Goal: Information Seeking & Learning: Learn about a topic

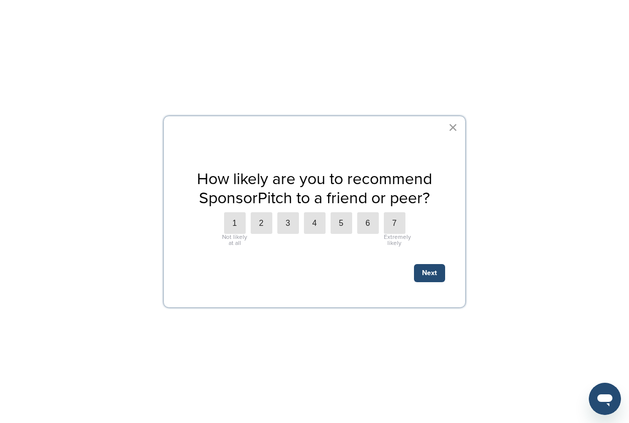
click at [452, 128] on button "×" at bounding box center [453, 127] width 10 height 16
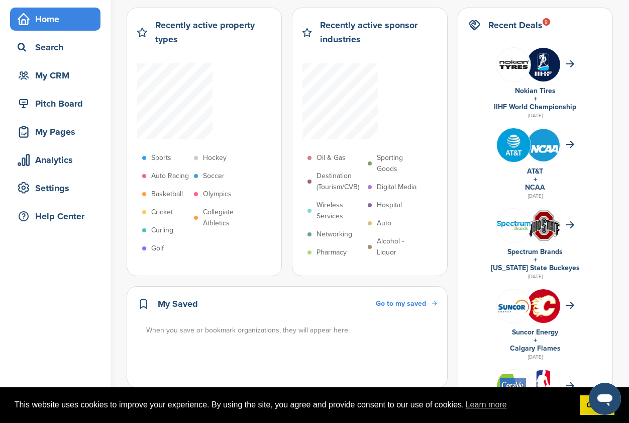
scroll to position [1, 0]
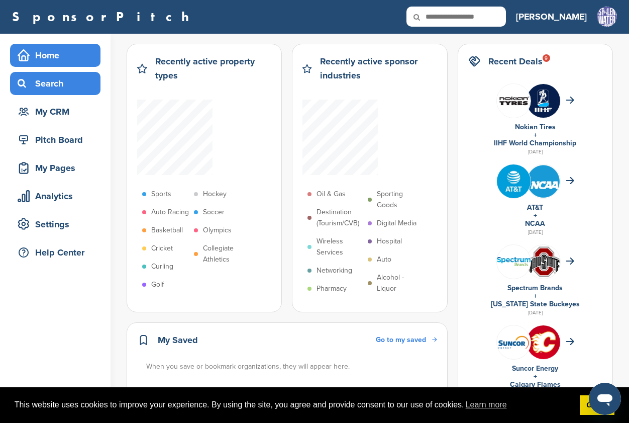
click at [31, 84] on div "Search" at bounding box center [57, 83] width 85 height 18
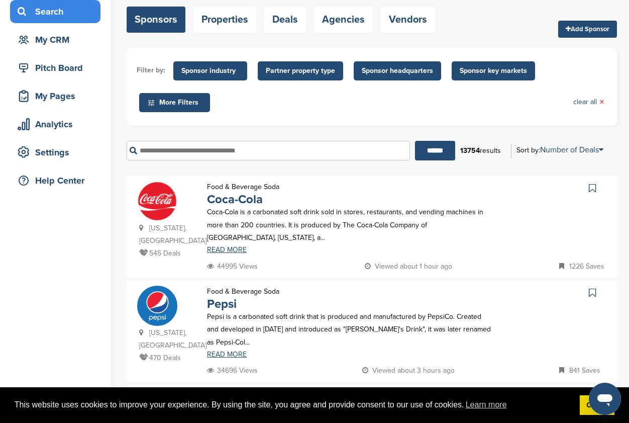
scroll to position [69, 0]
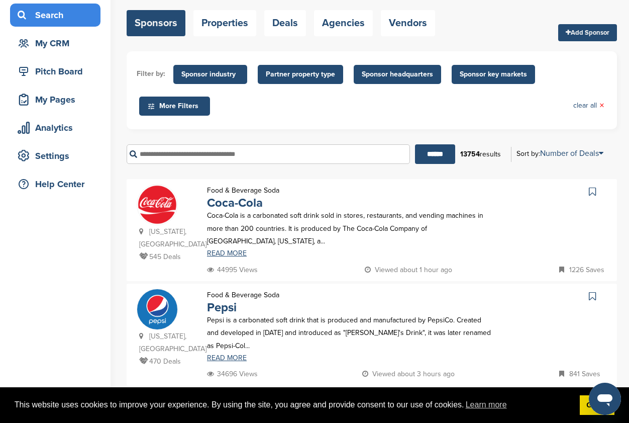
click at [150, 109] on icon at bounding box center [151, 106] width 8 height 9
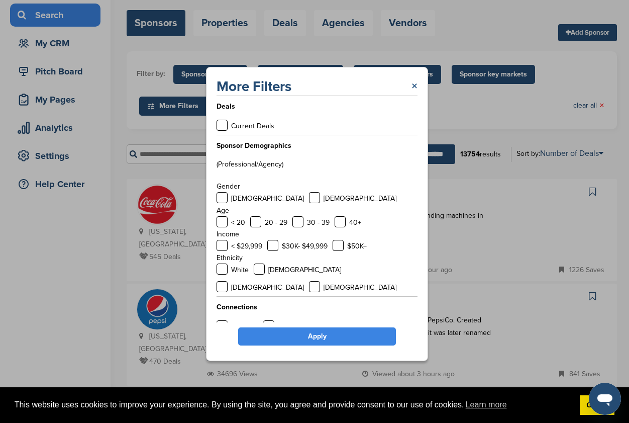
click at [412, 83] on link "×" at bounding box center [415, 86] width 6 height 18
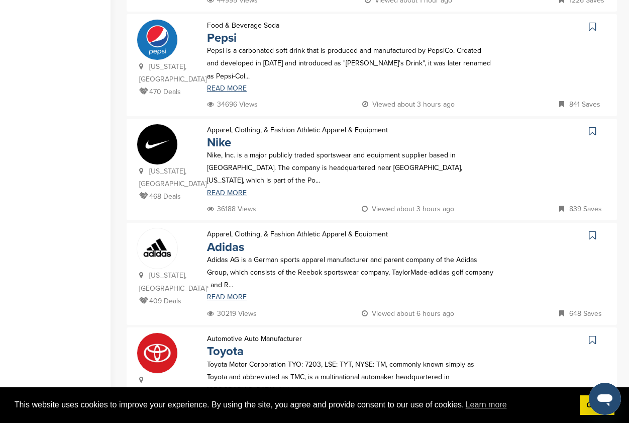
scroll to position [369, 0]
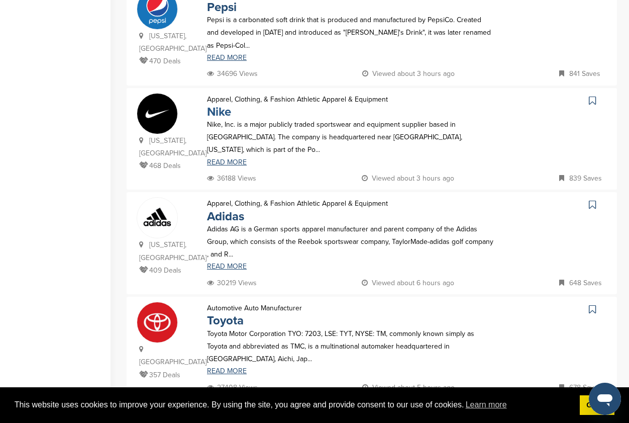
click at [219, 105] on link "Nike" at bounding box center [219, 112] width 24 height 15
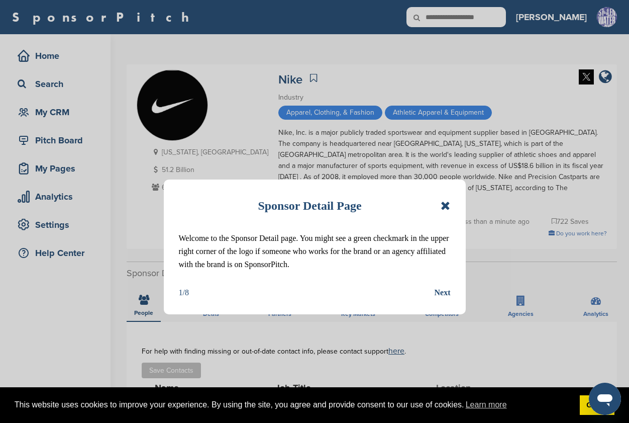
click at [447, 206] on icon at bounding box center [446, 205] width 10 height 12
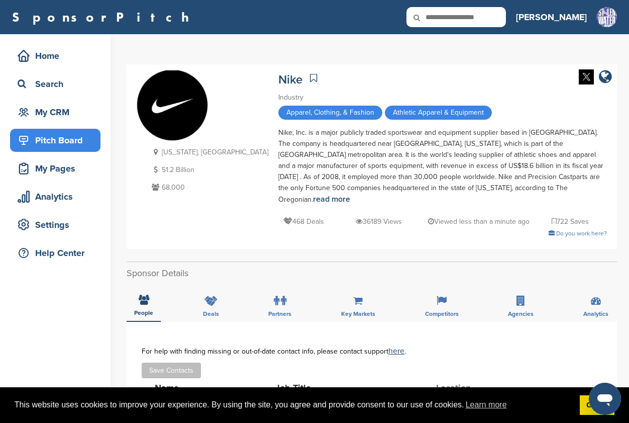
click at [65, 138] on div "Pitch Board" at bounding box center [57, 140] width 85 height 18
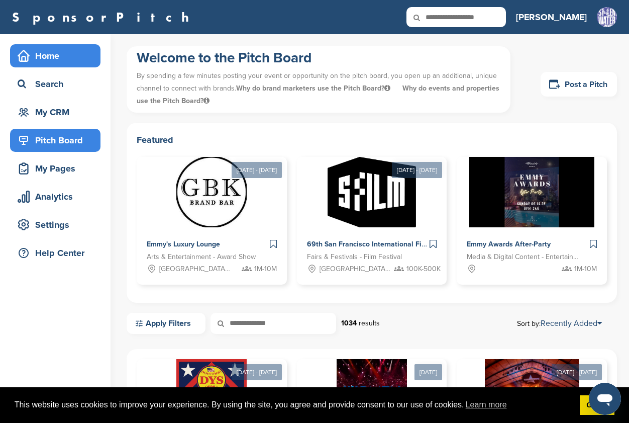
click at [49, 58] on div "Home" at bounding box center [57, 56] width 85 height 18
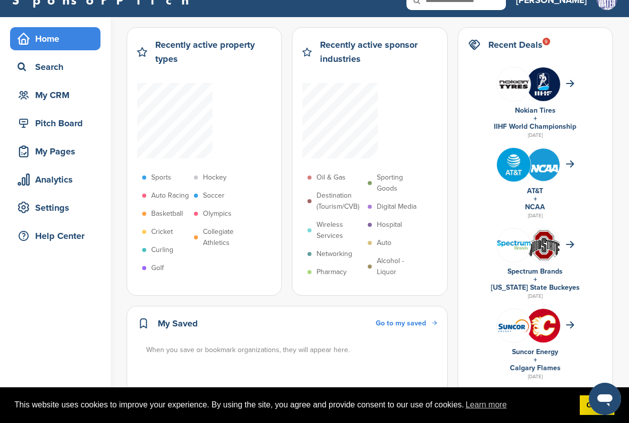
scroll to position [17, 0]
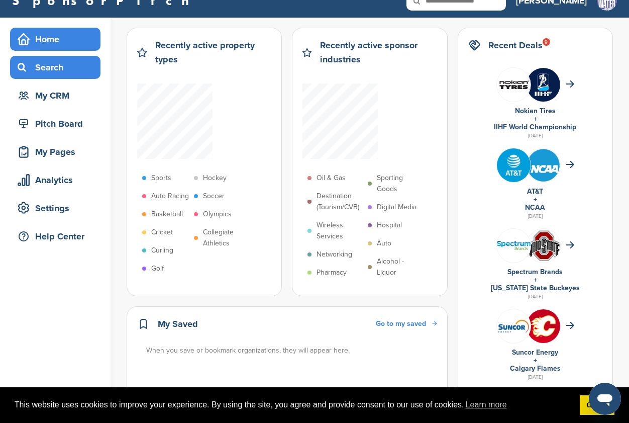
click at [47, 68] on div "Search" at bounding box center [57, 67] width 85 height 18
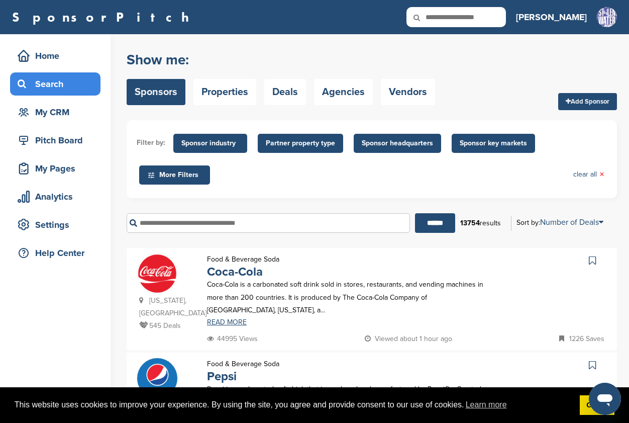
click at [194, 173] on span "More Filters" at bounding box center [176, 174] width 58 height 11
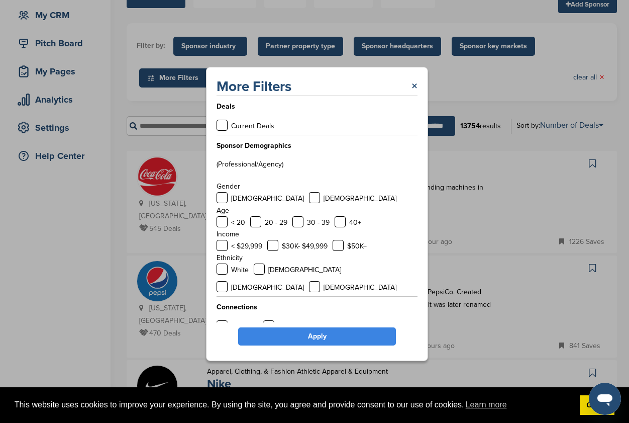
scroll to position [114, 0]
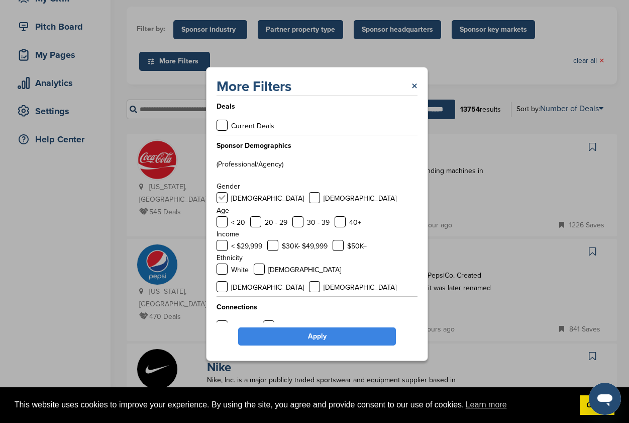
click at [220, 200] on label at bounding box center [222, 197] width 11 height 11
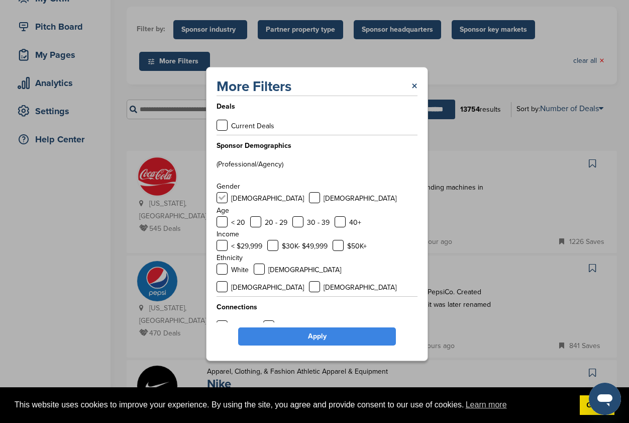
scroll to position [0, 0]
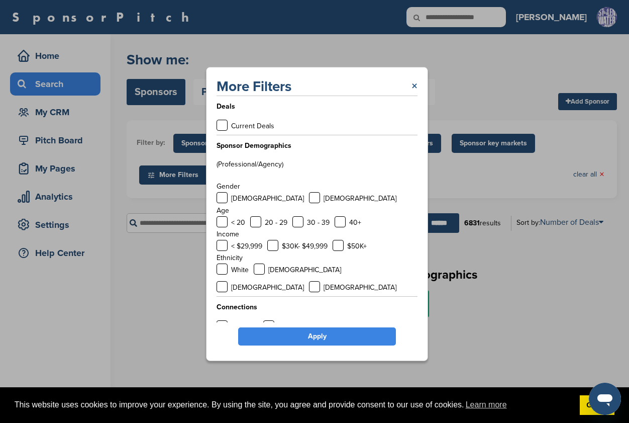
click at [414, 88] on link "×" at bounding box center [415, 86] width 6 height 18
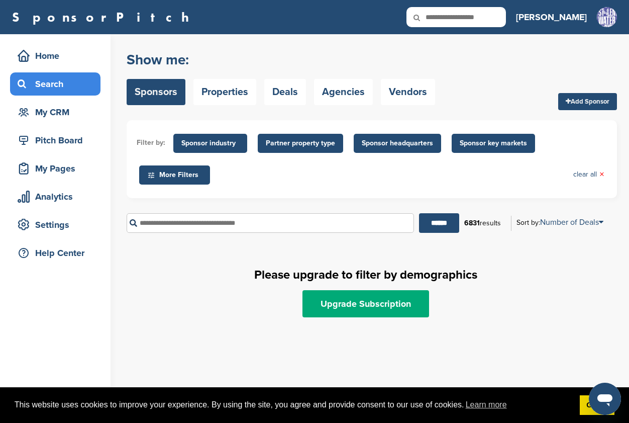
click at [152, 174] on icon at bounding box center [151, 175] width 8 height 9
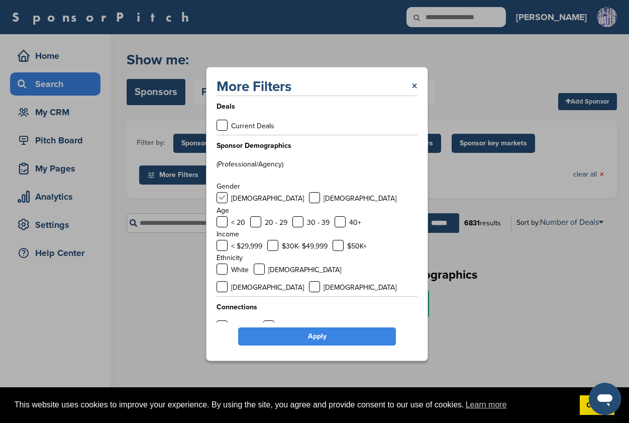
click at [224, 203] on label at bounding box center [222, 197] width 11 height 11
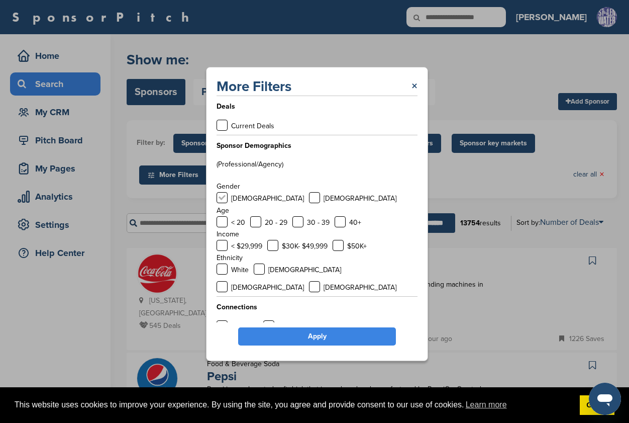
click at [221, 199] on label at bounding box center [222, 197] width 11 height 11
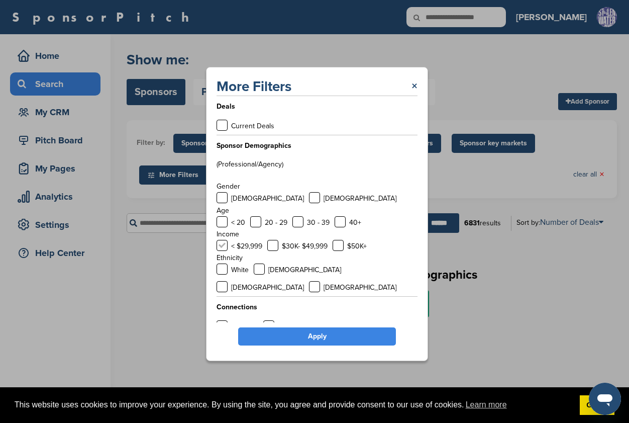
click at [223, 248] on label at bounding box center [222, 245] width 11 height 11
click at [218, 320] on label at bounding box center [222, 325] width 11 height 11
click at [316, 340] on link "Apply" at bounding box center [317, 336] width 158 height 18
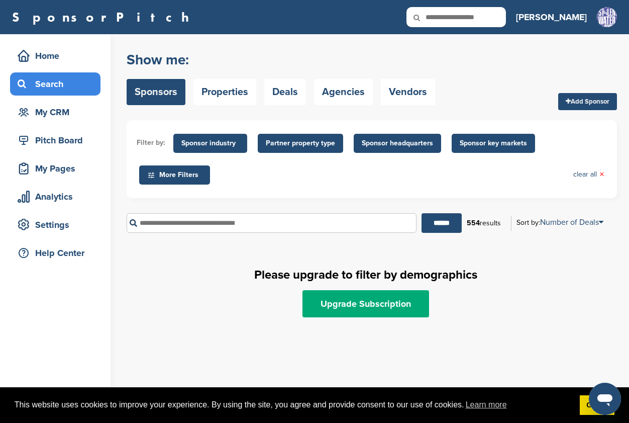
click at [168, 179] on span "More Filters" at bounding box center [176, 174] width 58 height 11
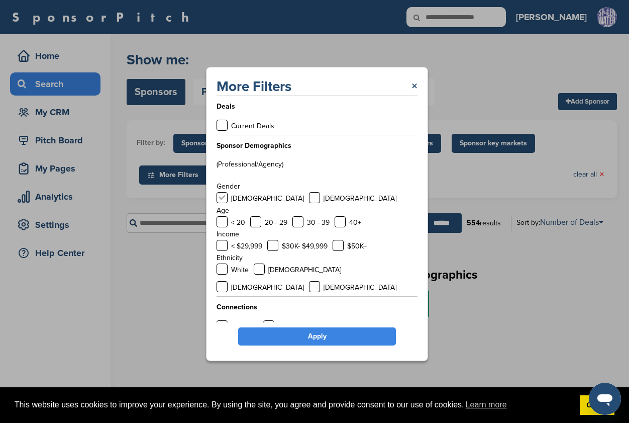
click at [222, 197] on label at bounding box center [222, 197] width 11 height 11
click at [224, 249] on label at bounding box center [222, 245] width 11 height 11
click at [222, 320] on label at bounding box center [222, 325] width 11 height 11
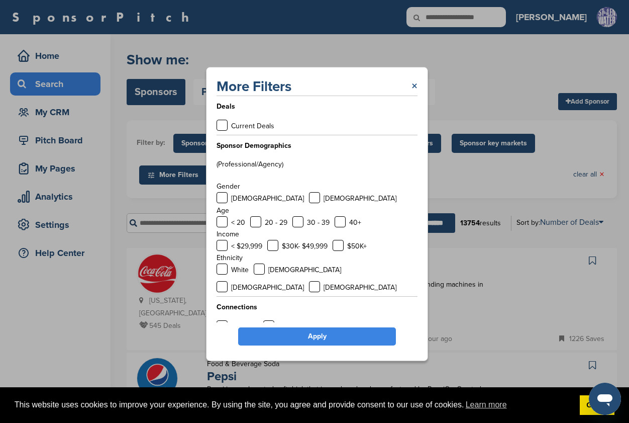
click at [415, 89] on link "×" at bounding box center [415, 86] width 6 height 18
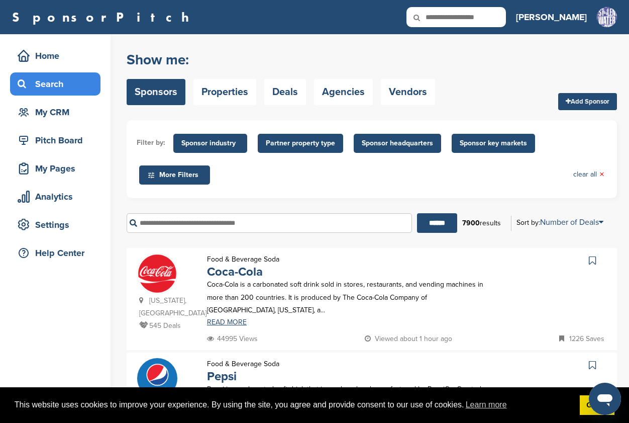
click at [207, 142] on span "Sponsor industry" at bounding box center [210, 143] width 58 height 11
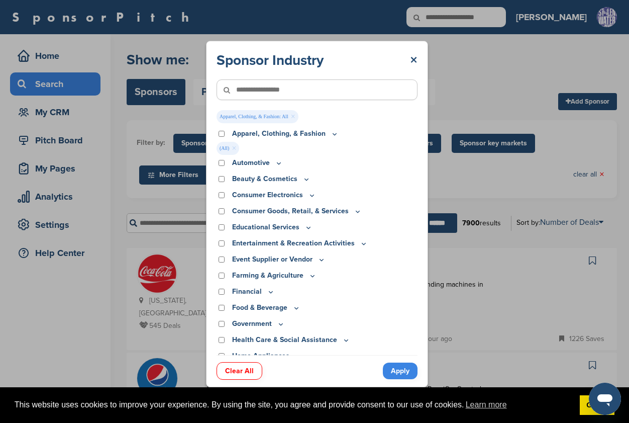
click at [217, 215] on div "Consumer Goods, Retail, & Services" at bounding box center [317, 211] width 201 height 11
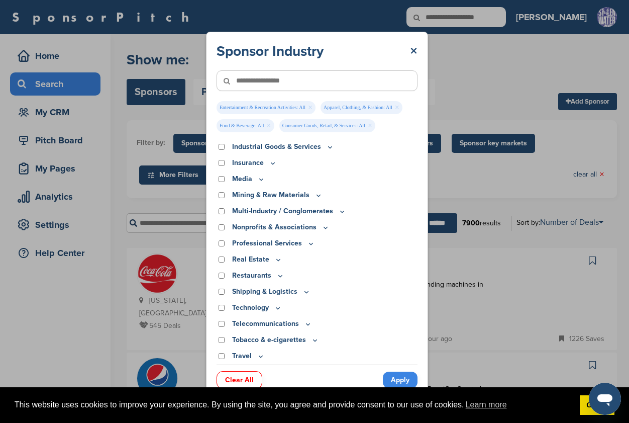
scroll to position [305, 0]
click at [400, 379] on link "Apply" at bounding box center [400, 379] width 35 height 17
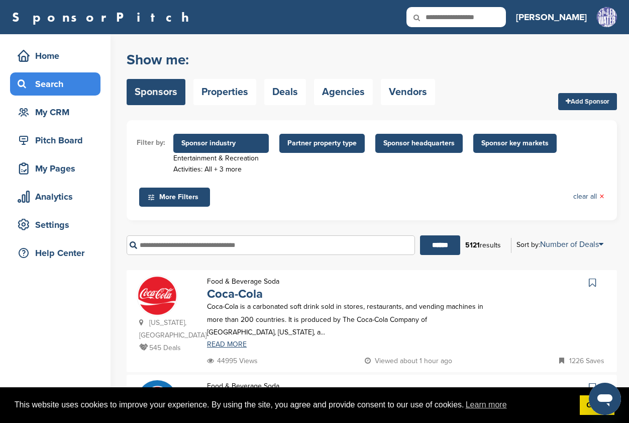
click at [191, 201] on span "More Filters" at bounding box center [176, 196] width 58 height 11
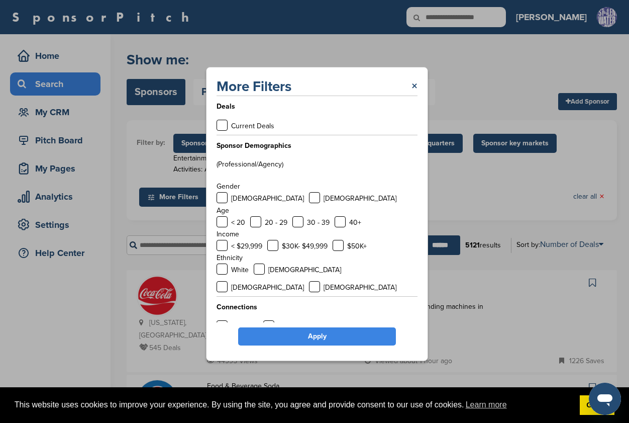
click at [411, 89] on div "More Filters ×" at bounding box center [317, 86] width 201 height 18
click at [416, 89] on link "×" at bounding box center [415, 86] width 6 height 18
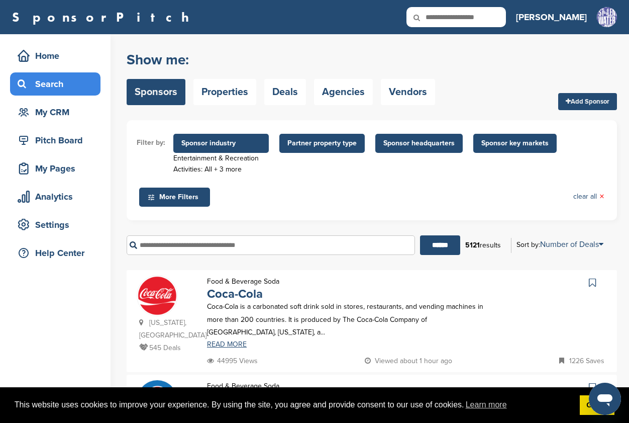
click at [260, 241] on input "text" at bounding box center [271, 245] width 288 height 20
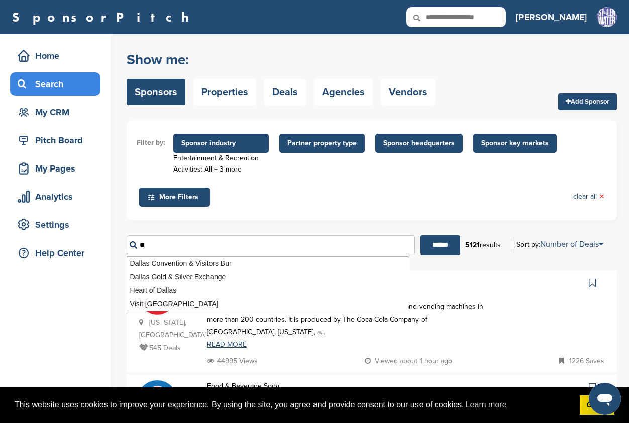
type input "*"
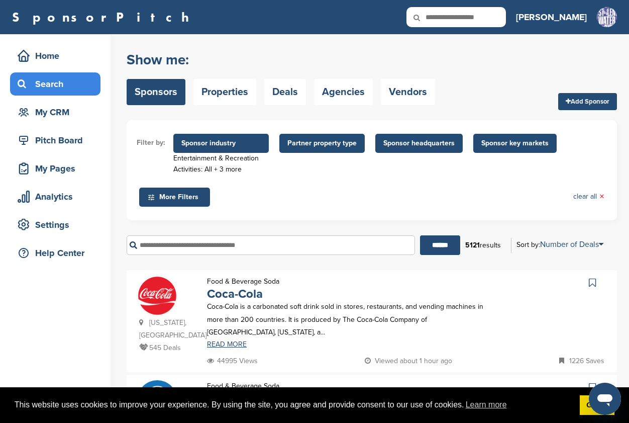
click at [245, 150] on span "Sponsor industry" at bounding box center [220, 143] width 95 height 19
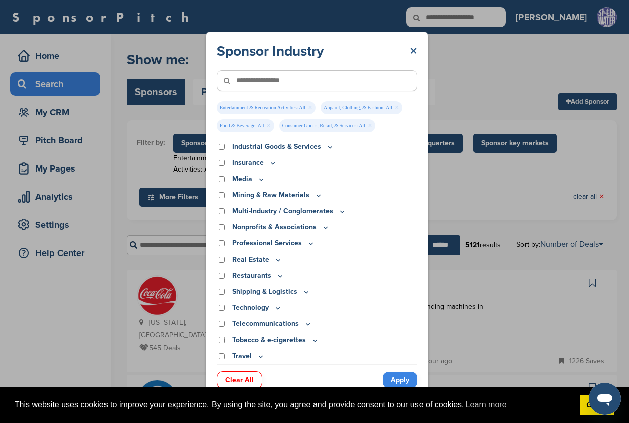
click at [412, 42] on link "×" at bounding box center [414, 51] width 8 height 18
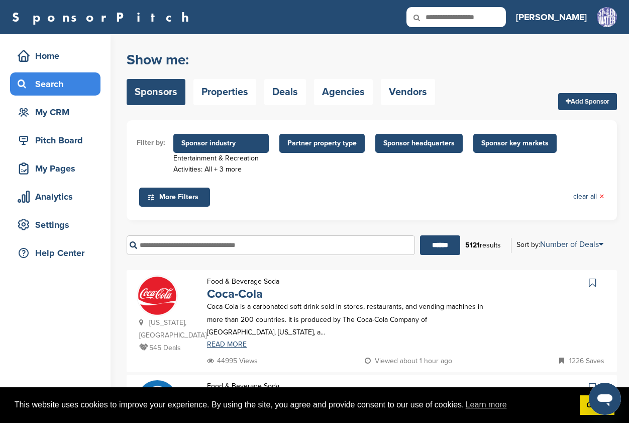
click at [324, 144] on span "Partner property type" at bounding box center [321, 143] width 69 height 11
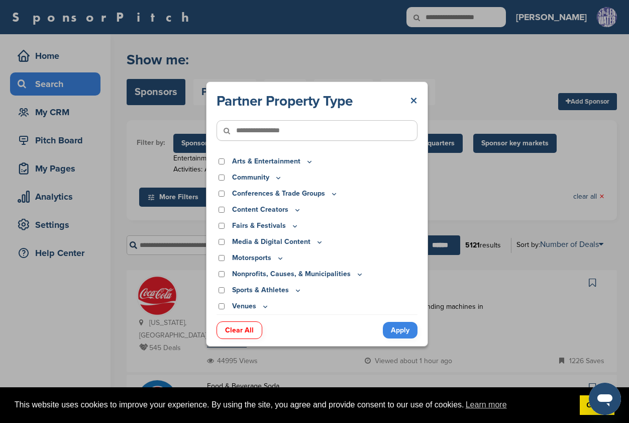
click at [415, 98] on link "×" at bounding box center [414, 101] width 8 height 18
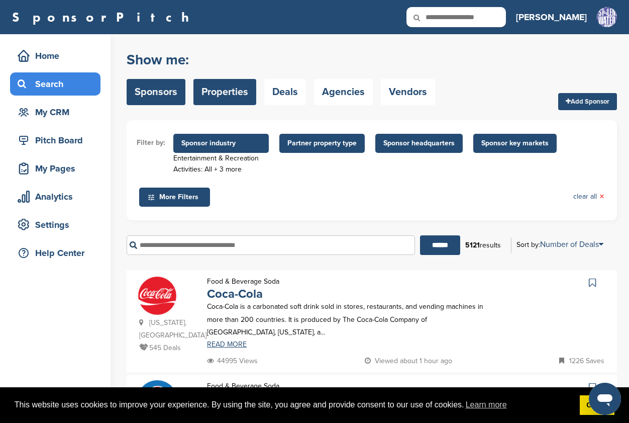
click at [228, 87] on link "Properties" at bounding box center [224, 92] width 63 height 26
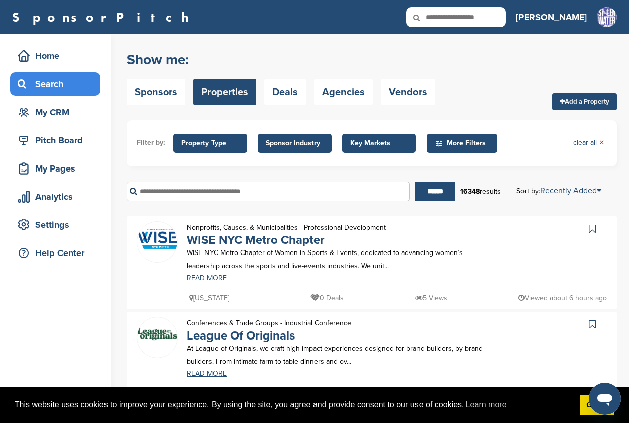
scroll to position [1, 0]
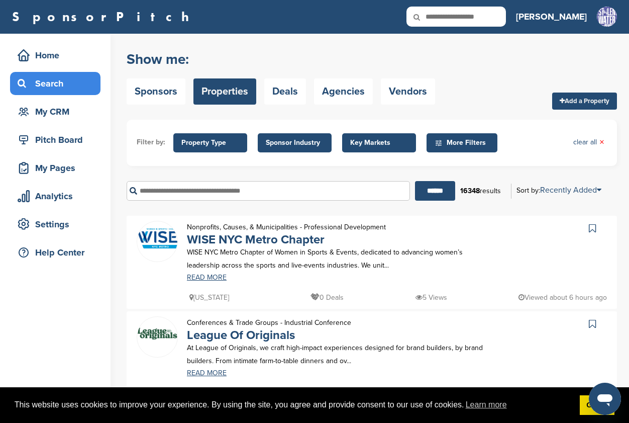
click at [221, 141] on span "Property Type" at bounding box center [210, 142] width 58 height 11
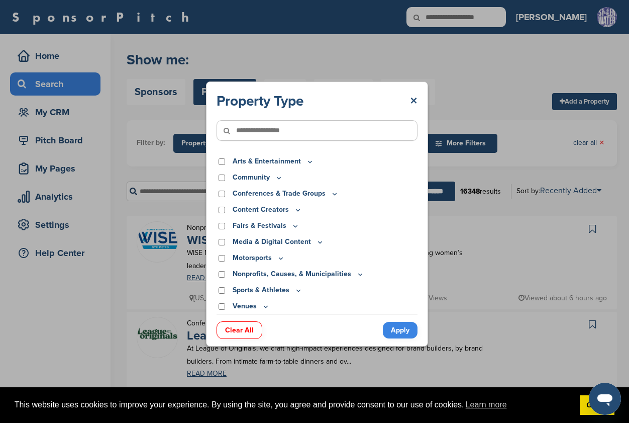
scroll to position [0, 0]
click at [415, 98] on link "×" at bounding box center [414, 101] width 8 height 18
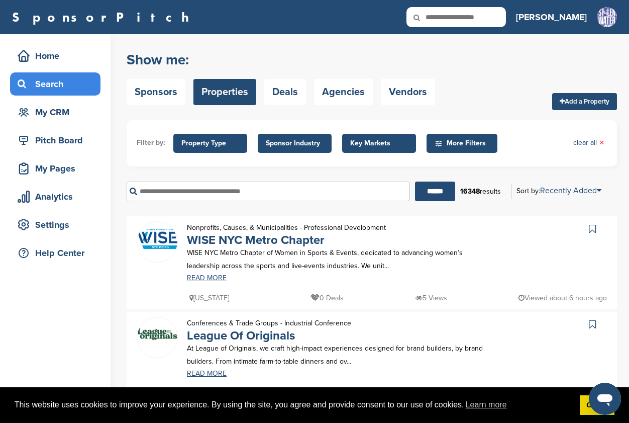
click at [306, 141] on span "Sponsor Industry" at bounding box center [295, 143] width 58 height 11
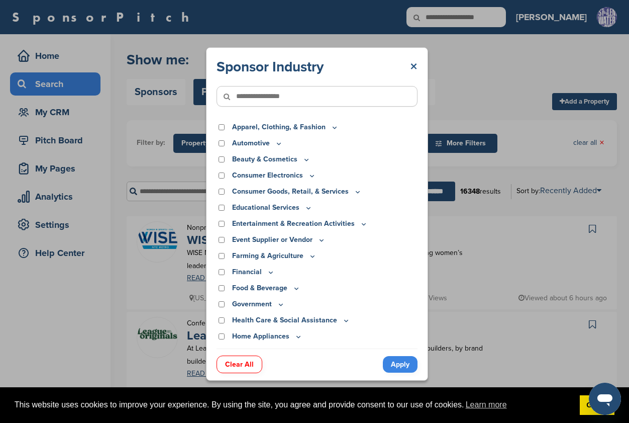
click at [410, 66] on link "×" at bounding box center [414, 67] width 8 height 18
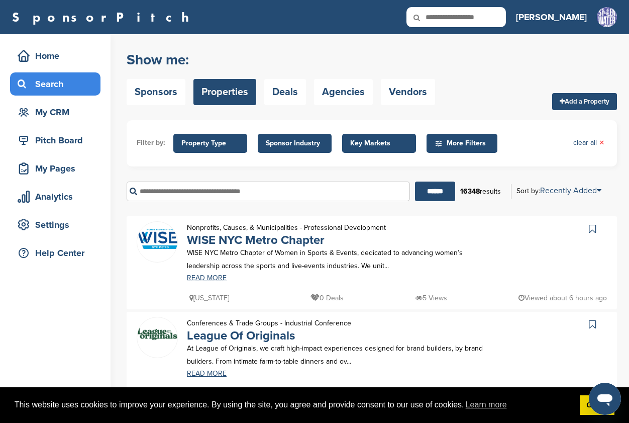
click at [387, 144] on span "Key Markets" at bounding box center [379, 143] width 58 height 11
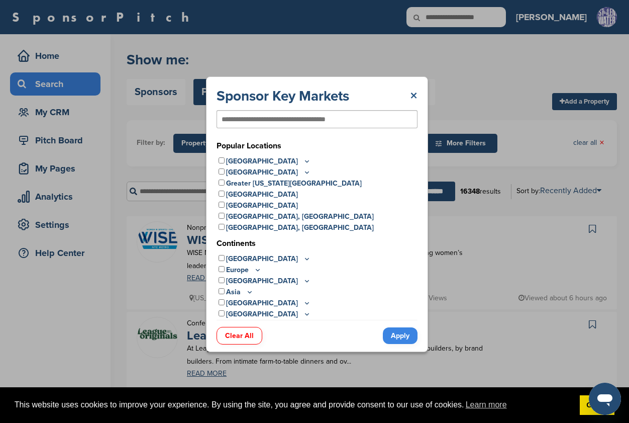
click at [413, 91] on link "×" at bounding box center [414, 96] width 8 height 18
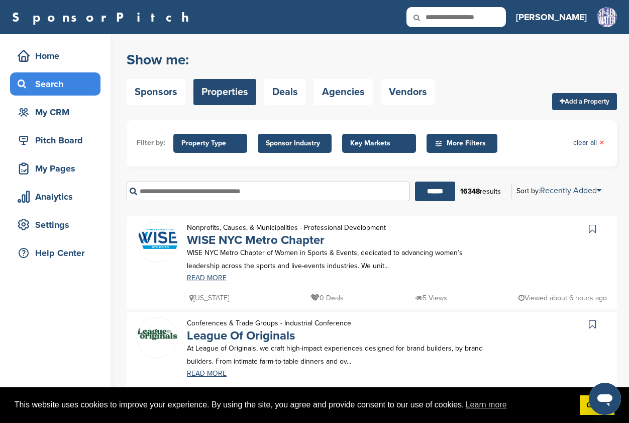
click at [451, 146] on span "More Filters" at bounding box center [464, 143] width 58 height 11
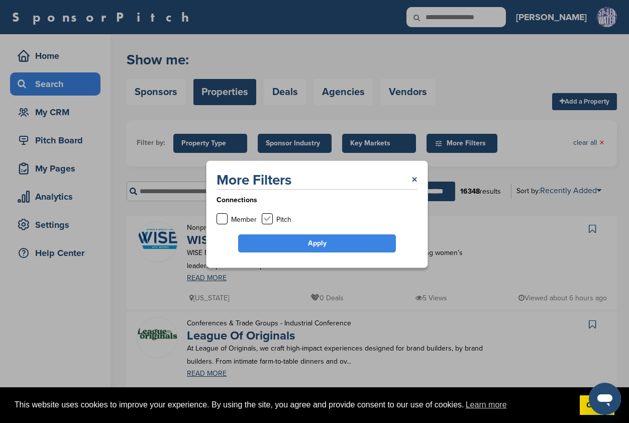
click at [266, 218] on label at bounding box center [267, 218] width 11 height 11
click at [304, 240] on link "Apply" at bounding box center [317, 243] width 158 height 18
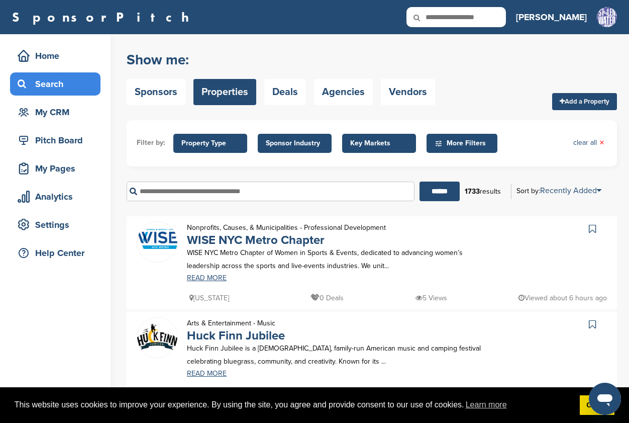
click at [208, 142] on span "Property Type" at bounding box center [210, 143] width 58 height 11
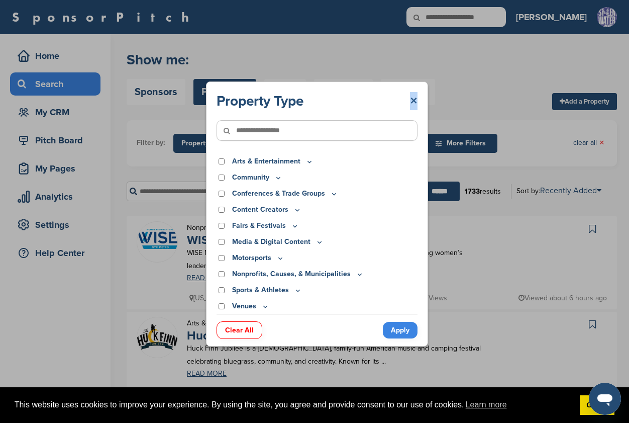
click at [413, 102] on link "×" at bounding box center [414, 101] width 8 height 18
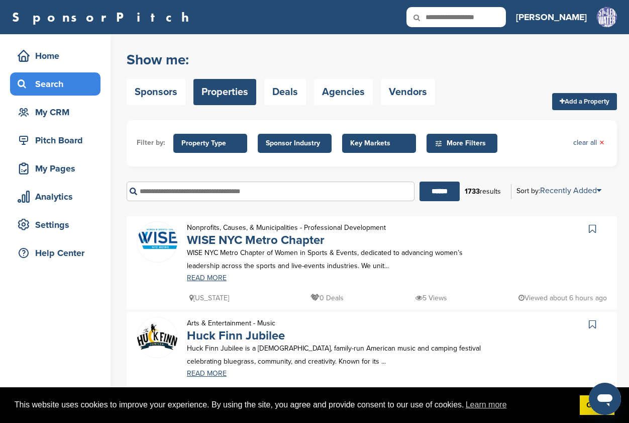
click at [381, 139] on span "Key Markets" at bounding box center [379, 143] width 58 height 11
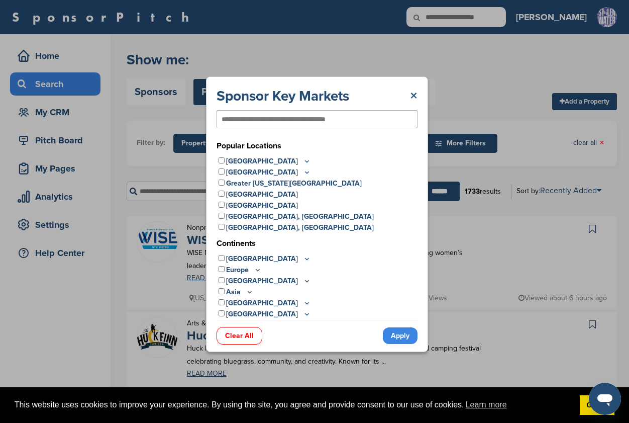
click at [414, 92] on link "×" at bounding box center [414, 96] width 8 height 18
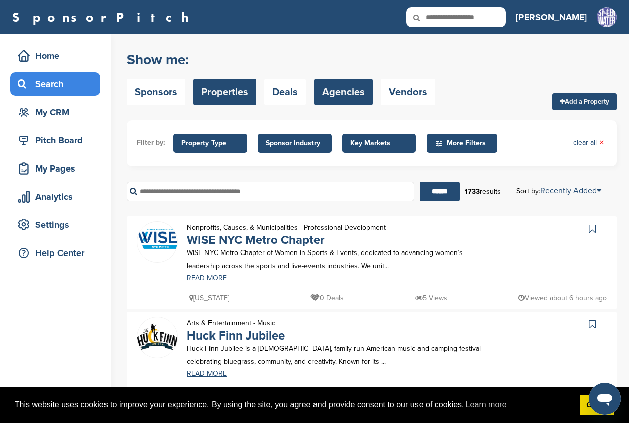
click at [347, 88] on link "Agencies" at bounding box center [343, 92] width 59 height 26
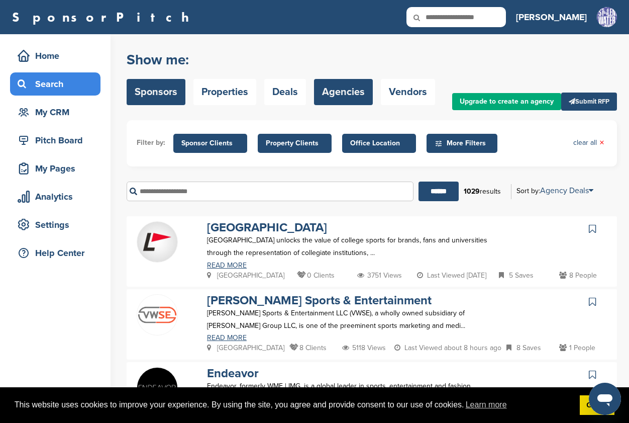
click at [152, 91] on link "Sponsors" at bounding box center [156, 92] width 59 height 26
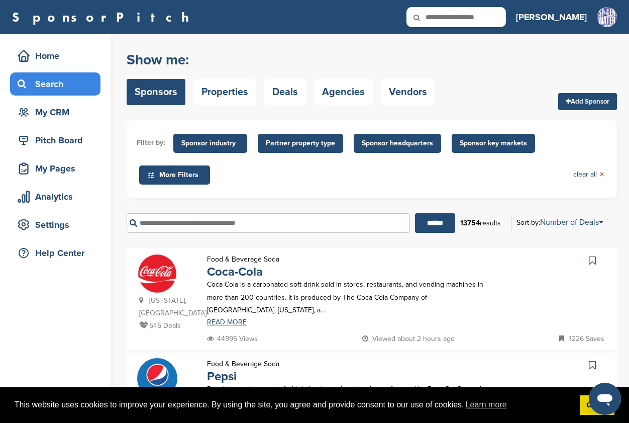
click at [420, 145] on span "Sponsor headquarters" at bounding box center [397, 143] width 71 height 11
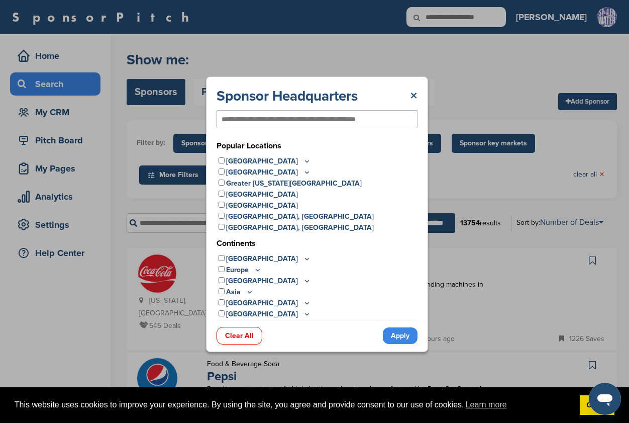
click at [413, 97] on link "×" at bounding box center [414, 96] width 8 height 18
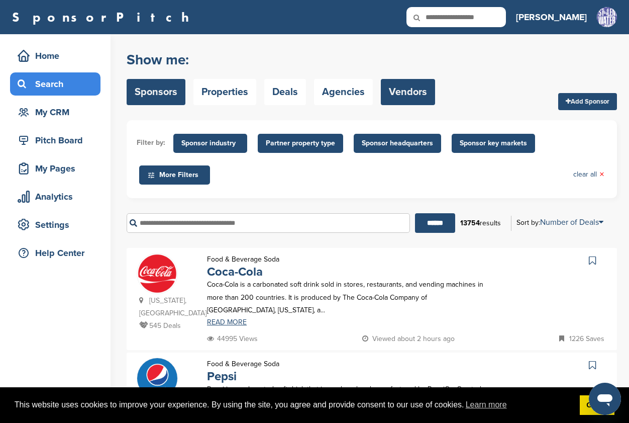
click at [414, 93] on link "Vendors" at bounding box center [408, 92] width 54 height 26
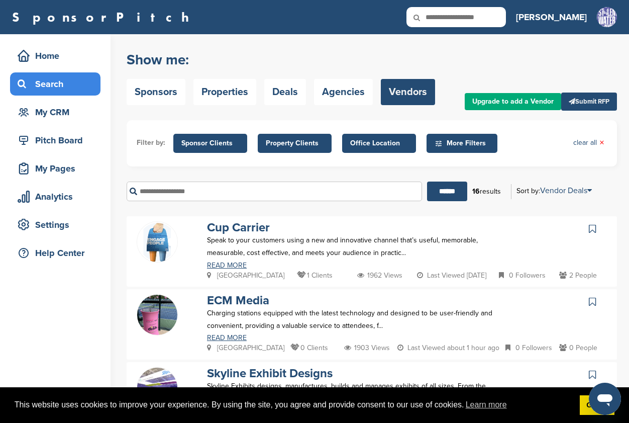
click at [467, 141] on span "More Filters" at bounding box center [464, 143] width 58 height 11
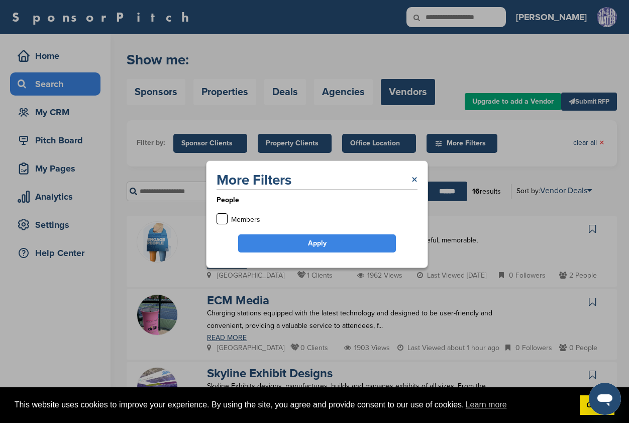
click at [415, 179] on link "×" at bounding box center [415, 180] width 6 height 18
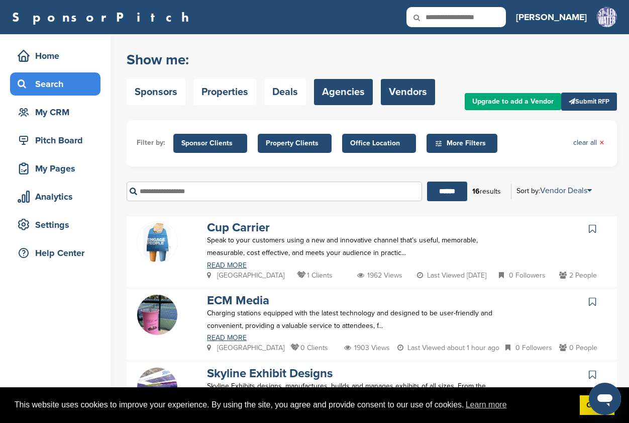
click at [336, 96] on link "Agencies" at bounding box center [343, 92] width 59 height 26
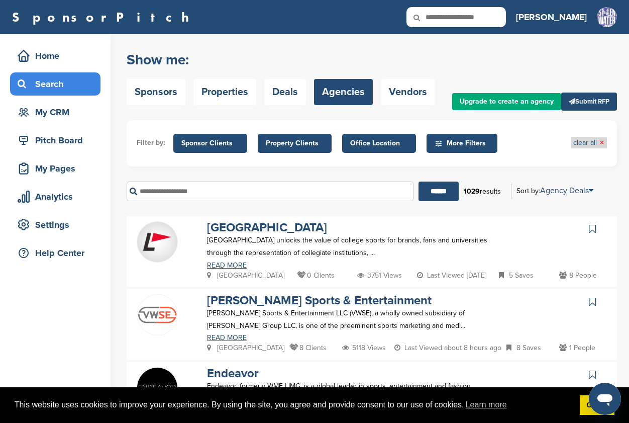
click at [598, 141] on link "clear all ×" at bounding box center [588, 142] width 31 height 11
click at [239, 93] on link "Properties" at bounding box center [224, 92] width 63 height 26
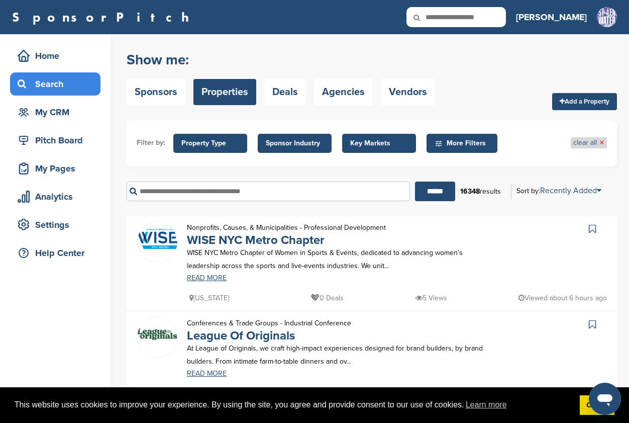
click at [602, 141] on span "×" at bounding box center [601, 142] width 5 height 11
